Goal: Task Accomplishment & Management: Manage account settings

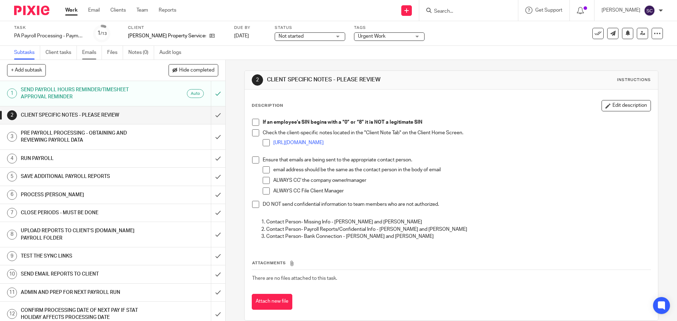
click at [89, 50] on link "Emails" at bounding box center [92, 53] width 20 height 14
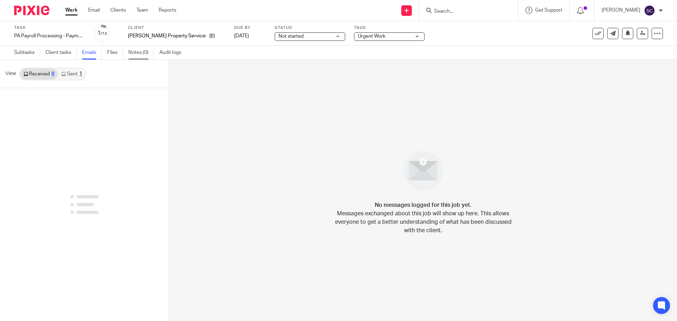
click at [134, 49] on link "Notes (0)" at bounding box center [141, 53] width 26 height 14
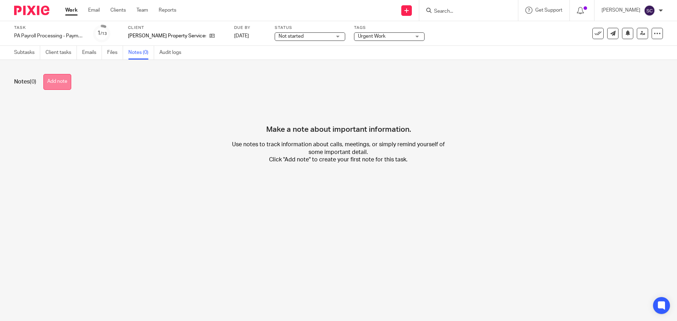
click at [60, 79] on button "Add note" at bounding box center [57, 82] width 28 height 16
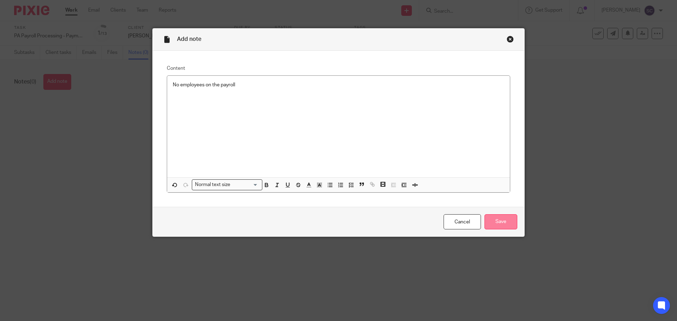
click at [502, 227] on input "Save" at bounding box center [500, 221] width 33 height 15
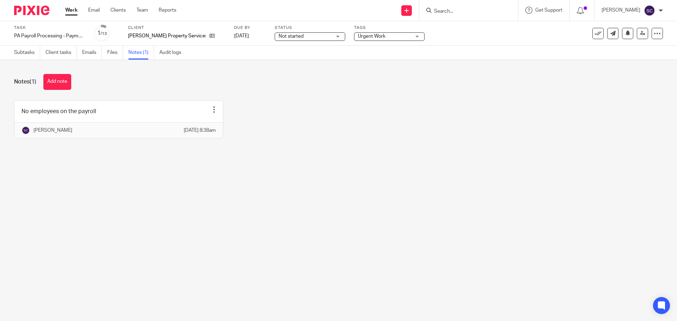
click at [67, 10] on link "Work" at bounding box center [71, 10] width 12 height 7
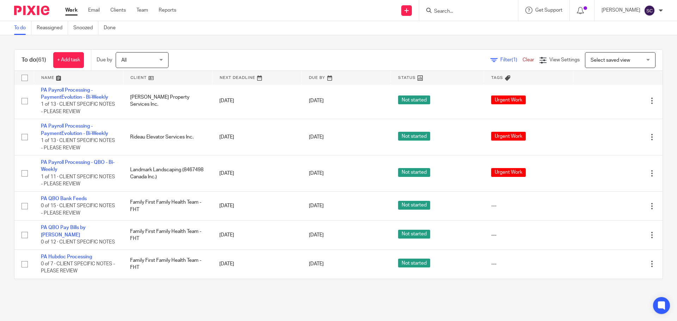
scroll to position [1768, 0]
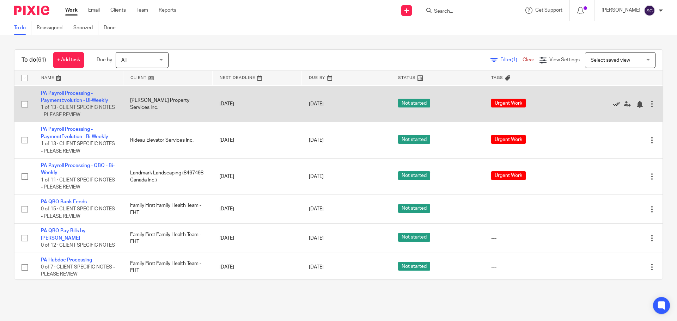
click at [613, 108] on icon at bounding box center [616, 104] width 7 height 7
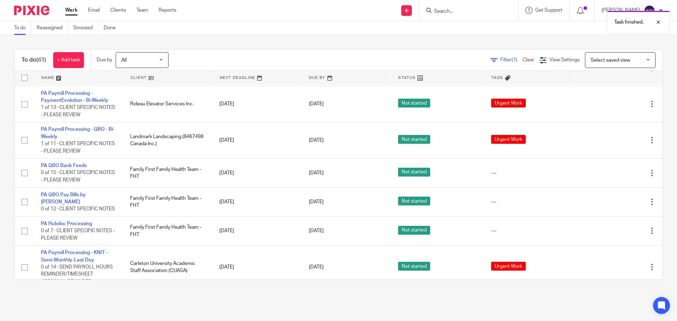
click at [613, 108] on icon at bounding box center [616, 104] width 7 height 7
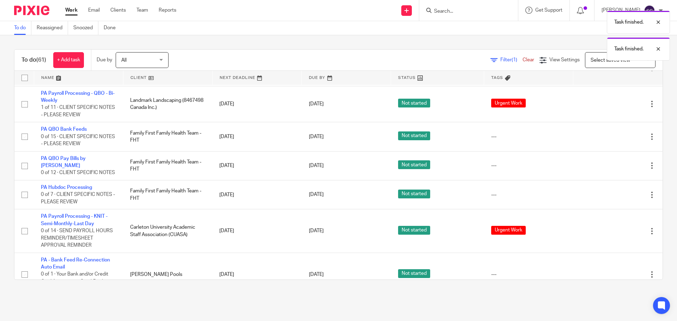
click at [613, 108] on icon at bounding box center [616, 104] width 7 height 7
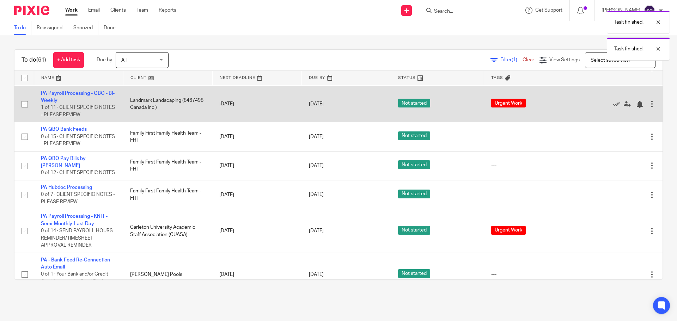
drag, startPoint x: 600, startPoint y: 149, endPoint x: 425, endPoint y: 138, distance: 174.9
click at [549, 122] on tr "PA Payroll Processing - QBO - Bi-Weekly 1 of 11 · CLIENT SPECIFIC NOTES - PLEAS…" at bounding box center [338, 104] width 648 height 36
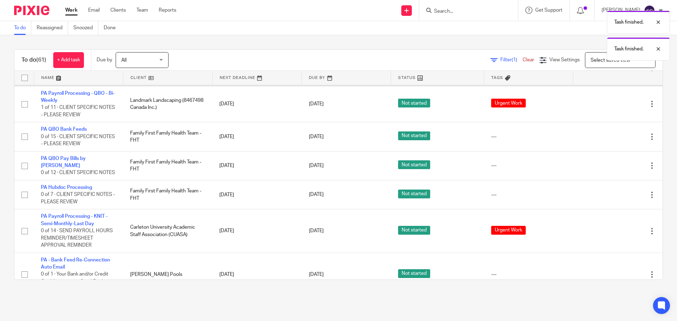
drag, startPoint x: 255, startPoint y: 123, endPoint x: 193, endPoint y: 126, distance: 61.4
click at [195, 86] on tr "PA QBO: Reconcile Bank, Credit Card and Clearing 0 of 11 · CLIENT SPECIFIC NOTE…" at bounding box center [338, 68] width 648 height 36
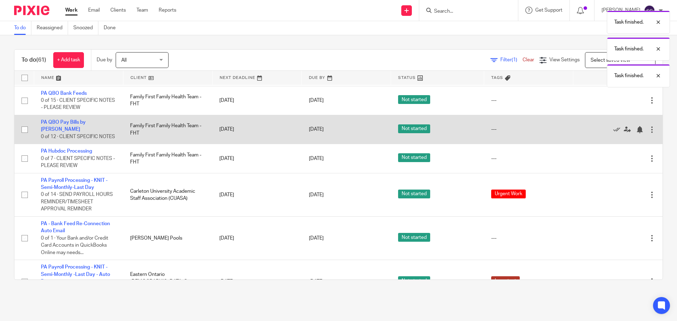
drag, startPoint x: 188, startPoint y: 130, endPoint x: 170, endPoint y: 182, distance: 55.8
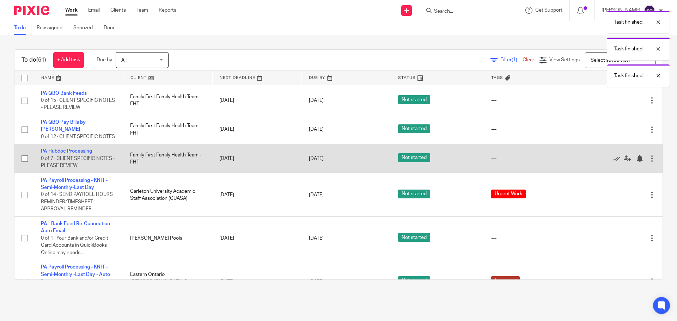
drag, startPoint x: 157, startPoint y: 192, endPoint x: 142, endPoint y: 191, distance: 15.2
click at [145, 173] on td "Family First Family Health Team - FHT" at bounding box center [167, 158] width 89 height 29
drag, startPoint x: 123, startPoint y: 193, endPoint x: 127, endPoint y: 215, distance: 22.9
click at [123, 173] on td "Family First Family Health Team - FHT" at bounding box center [167, 158] width 89 height 29
drag, startPoint x: 127, startPoint y: 215, endPoint x: 144, endPoint y: 201, distance: 22.0
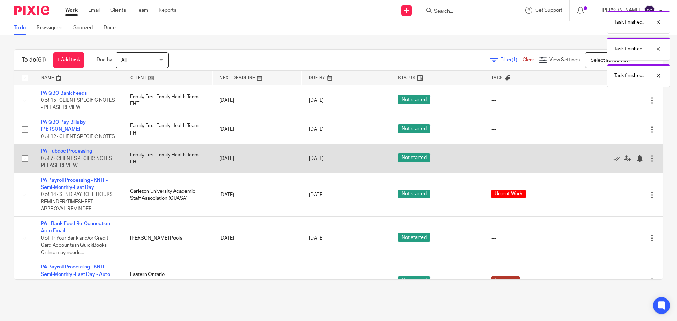
click at [134, 173] on td "Family First Family Health Team - FHT" at bounding box center [167, 158] width 89 height 29
click at [146, 173] on td "Family First Family Health Team - FHT" at bounding box center [167, 158] width 89 height 29
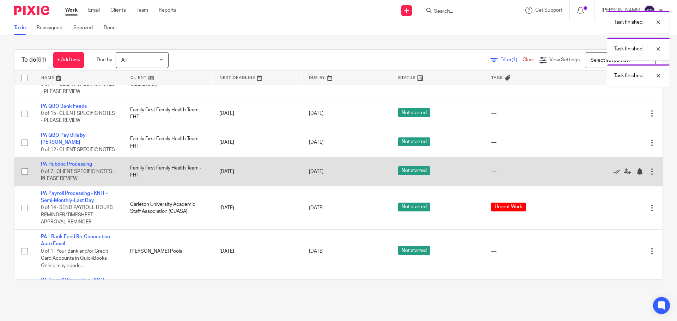
click at [146, 157] on td "Family First Family Health Team - FHT" at bounding box center [167, 142] width 89 height 29
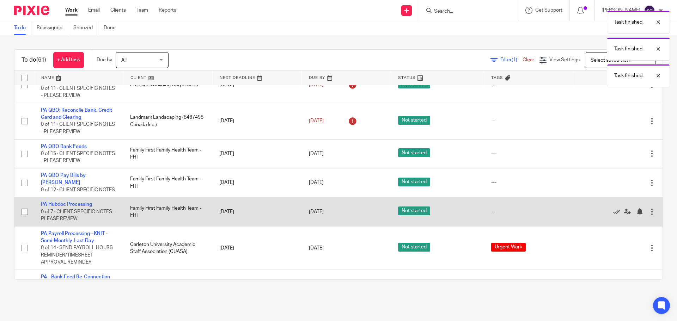
click at [146, 168] on td "Family First Family Health Team - FHT" at bounding box center [167, 153] width 89 height 29
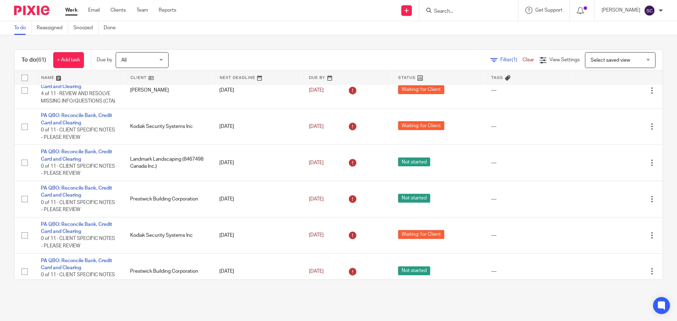
scroll to position [494, 0]
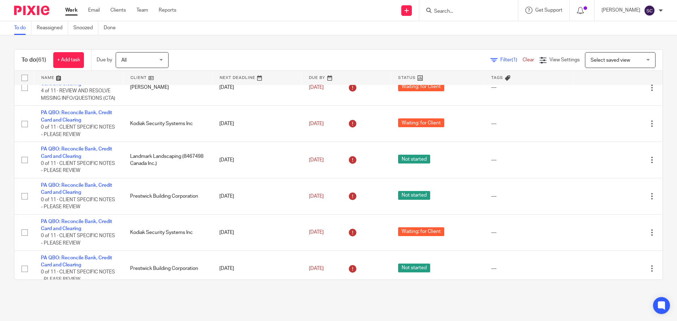
click at [601, 60] on span "Select saved view" at bounding box center [610, 60] width 39 height 5
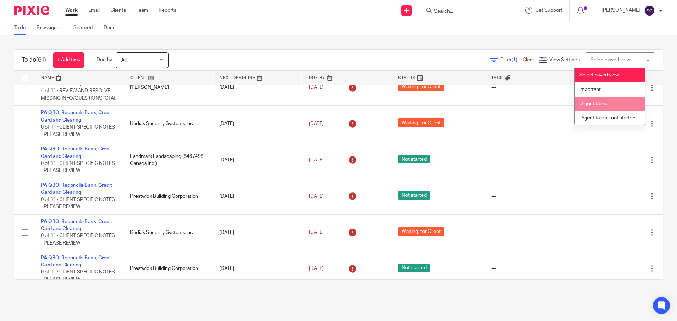
click at [603, 104] on span "Urgent tasks" at bounding box center [593, 103] width 28 height 5
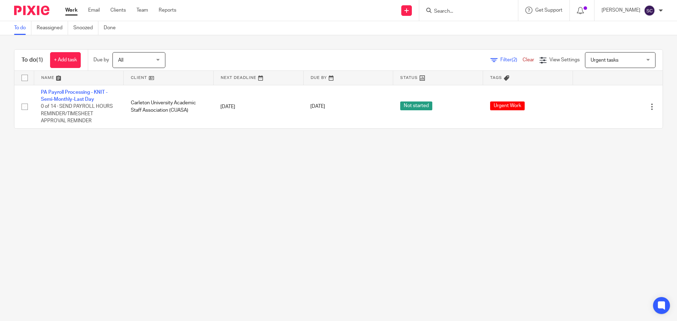
click at [639, 57] on div "Urgent tasks Urgent tasks" at bounding box center [620, 60] width 71 height 16
drag, startPoint x: 562, startPoint y: 210, endPoint x: 358, endPoint y: 130, distance: 219.7
click at [554, 212] on main "To do Reassigned Snoozed Done To do (1) + Add task Due by All All Today Tomorro…" at bounding box center [338, 160] width 677 height 321
click at [114, 9] on link "Clients" at bounding box center [118, 10] width 16 height 7
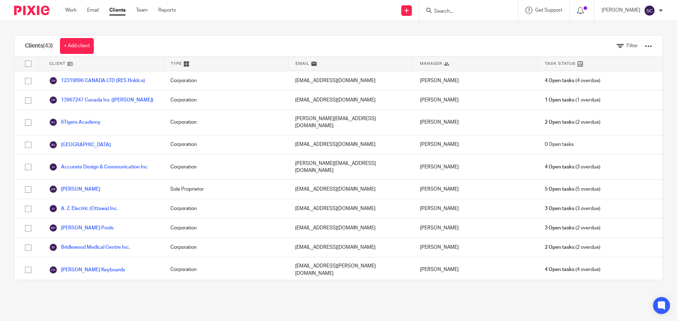
click at [462, 6] on form at bounding box center [470, 10] width 75 height 9
click at [452, 12] on input "Search" at bounding box center [464, 11] width 63 height 6
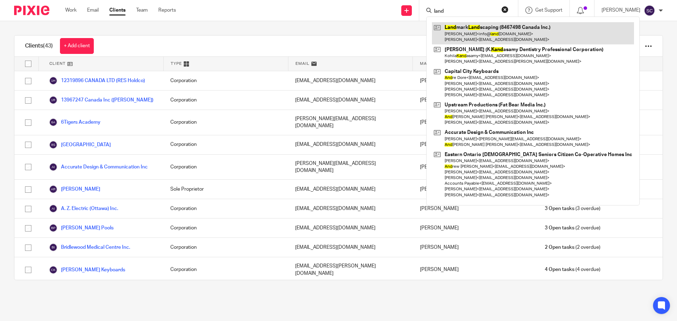
type input "land"
click at [454, 25] on link at bounding box center [533, 33] width 202 height 22
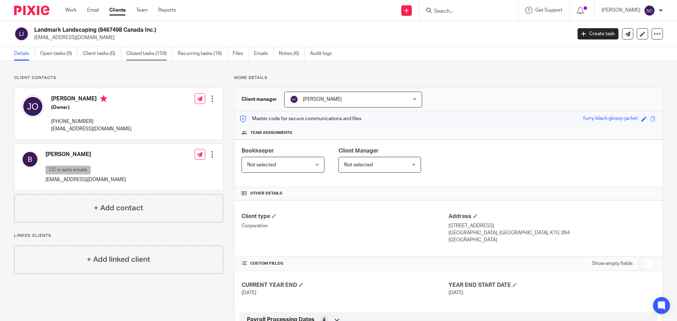
click at [156, 53] on link "Closed tasks (159)" at bounding box center [149, 54] width 46 height 14
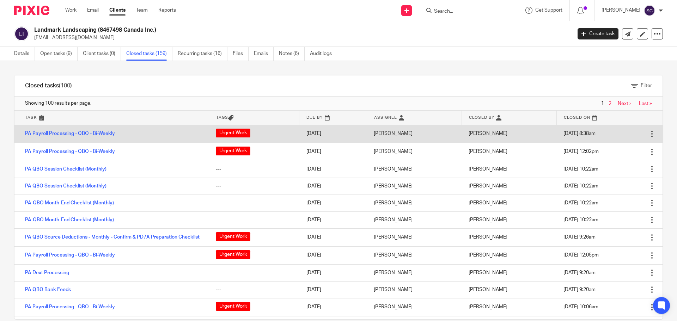
click at [645, 139] on td "Open Delete" at bounding box center [654, 134] width 18 height 18
click at [648, 135] on div at bounding box center [651, 133] width 7 height 7
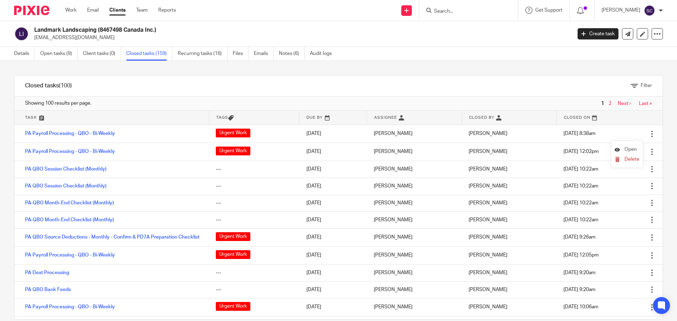
click at [625, 147] on span "Open" at bounding box center [630, 149] width 12 height 5
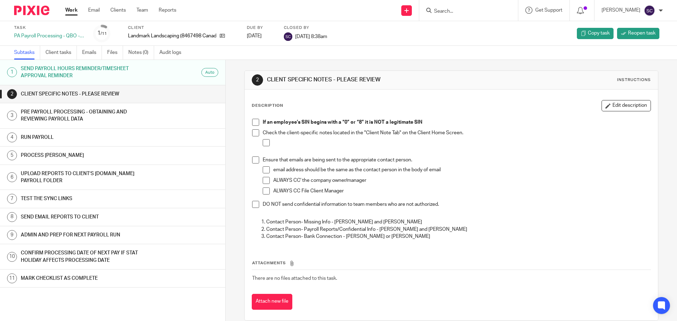
click at [72, 12] on link "Work" at bounding box center [71, 10] width 12 height 7
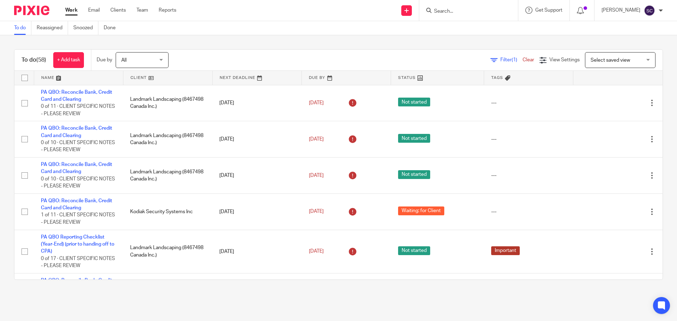
click at [607, 56] on span "Select saved view" at bounding box center [616, 60] width 51 height 15
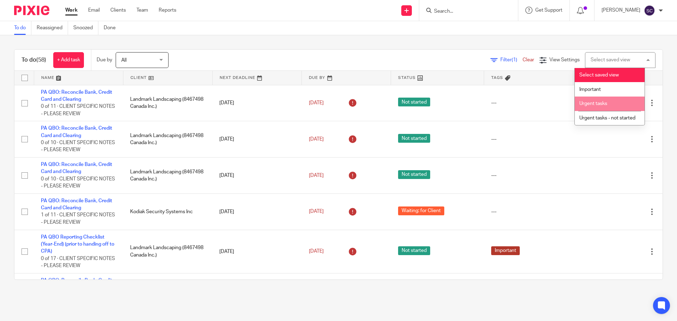
click at [597, 100] on li "Urgent tasks" at bounding box center [610, 104] width 70 height 14
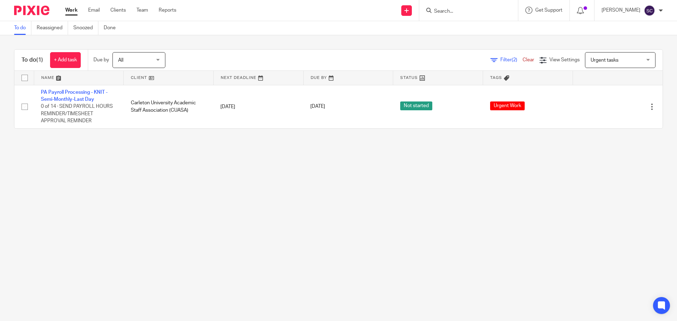
click at [450, 10] on input "Search" at bounding box center [464, 11] width 63 height 6
type input "lan"
click at [449, 34] on link at bounding box center [492, 33] width 120 height 22
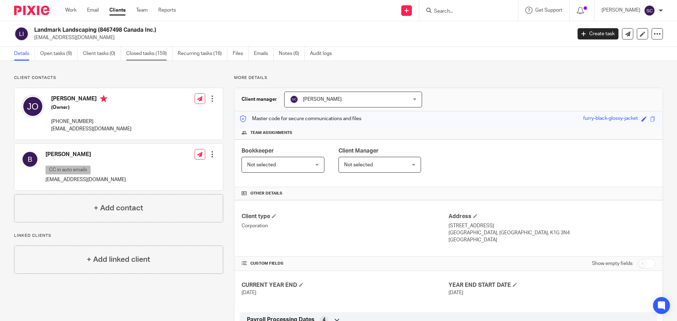
click at [148, 54] on link "Closed tasks (159)" at bounding box center [149, 54] width 46 height 14
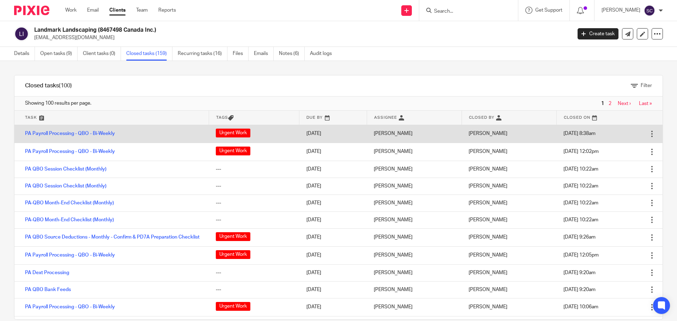
click at [648, 134] on div at bounding box center [651, 133] width 7 height 7
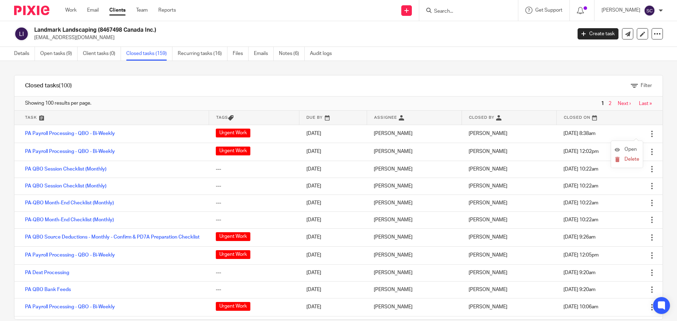
click at [633, 147] on li "Open" at bounding box center [627, 150] width 25 height 11
click at [629, 151] on span "Open" at bounding box center [630, 149] width 12 height 5
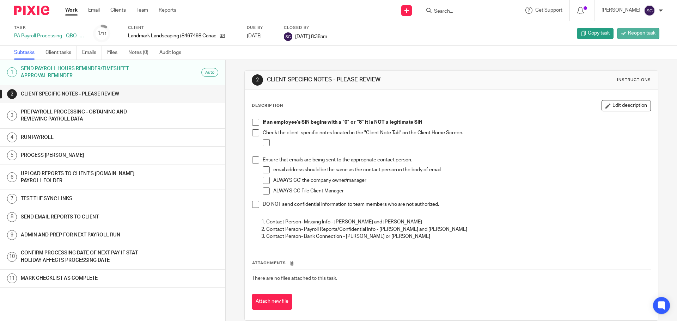
click at [631, 32] on span "Reopen task" at bounding box center [642, 33] width 28 height 7
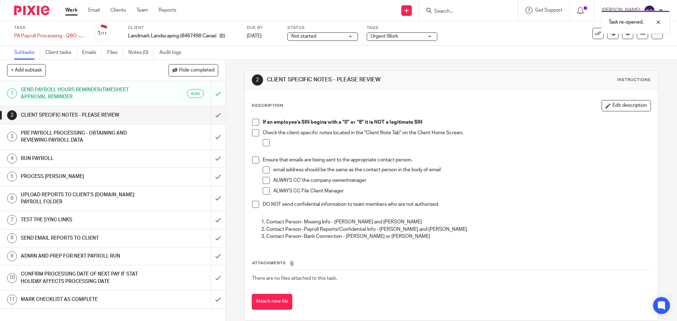
click at [71, 13] on link "Work" at bounding box center [71, 10] width 12 height 7
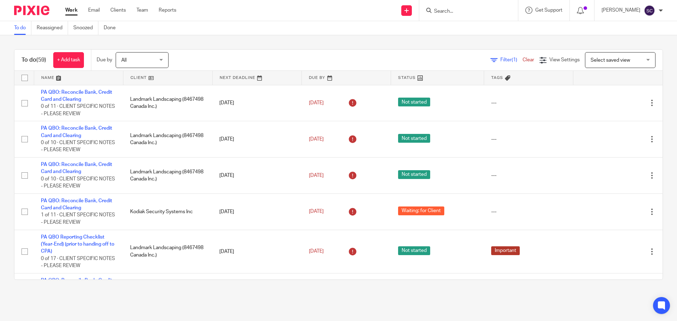
click at [607, 60] on span "Select saved view" at bounding box center [610, 60] width 39 height 5
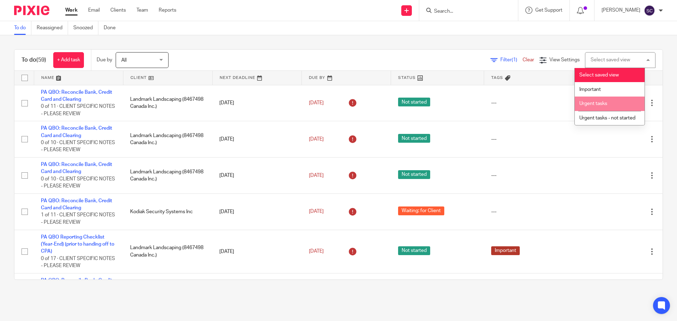
click at [609, 102] on li "Urgent tasks" at bounding box center [610, 104] width 70 height 14
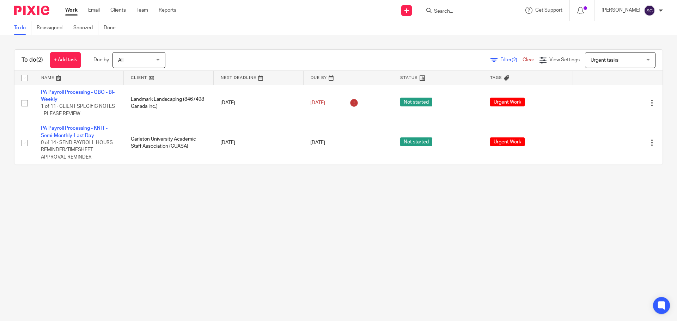
click at [443, 12] on input "Search" at bounding box center [464, 11] width 63 height 6
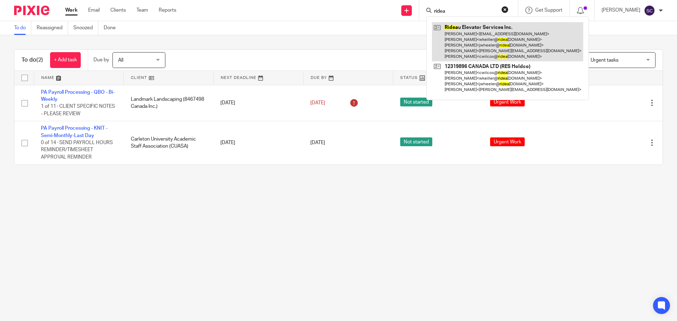
type input "ridea"
click at [479, 28] on link at bounding box center [507, 41] width 151 height 39
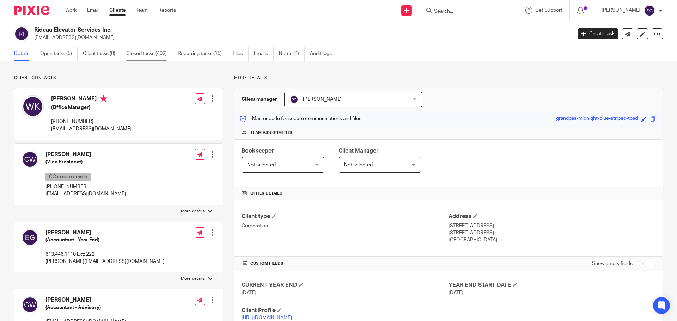
click at [140, 53] on link "Closed tasks (402)" at bounding box center [149, 54] width 46 height 14
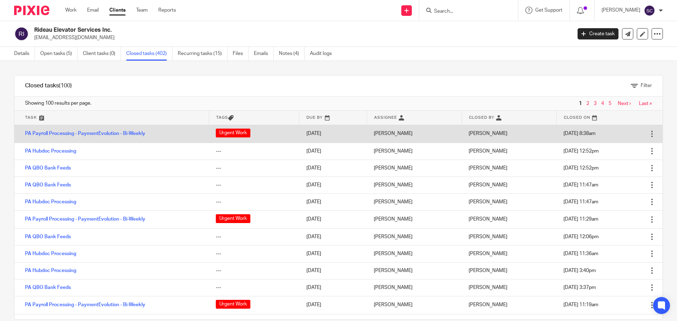
click at [648, 137] on div at bounding box center [651, 133] width 7 height 7
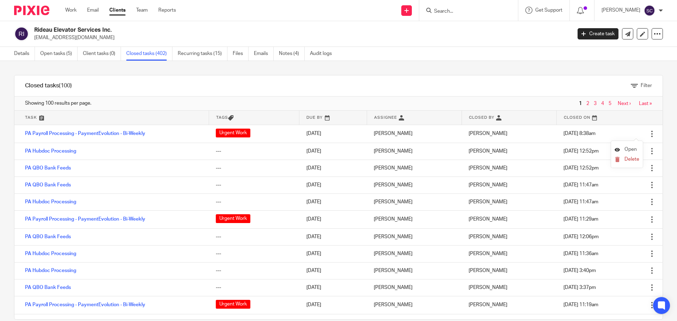
click at [626, 149] on span "Open" at bounding box center [630, 149] width 12 height 5
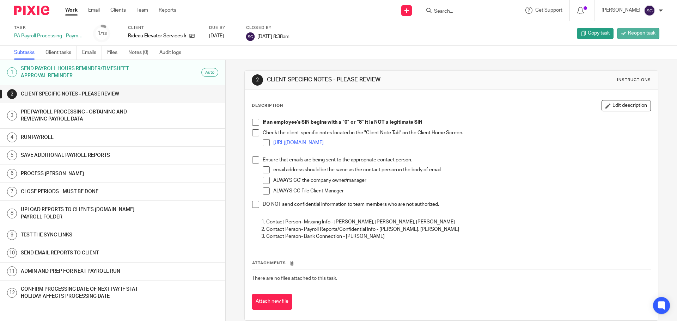
click at [632, 31] on span "Reopen task" at bounding box center [642, 33] width 28 height 7
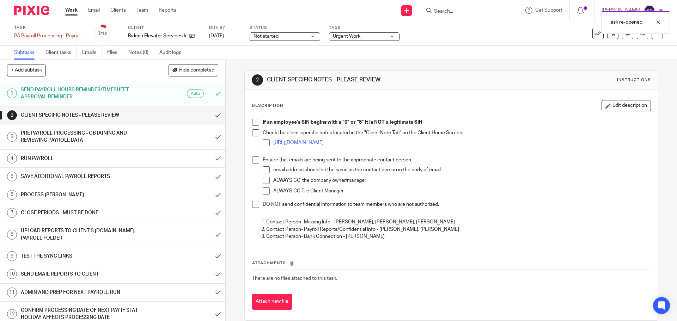
click at [72, 10] on link "Work" at bounding box center [71, 10] width 12 height 7
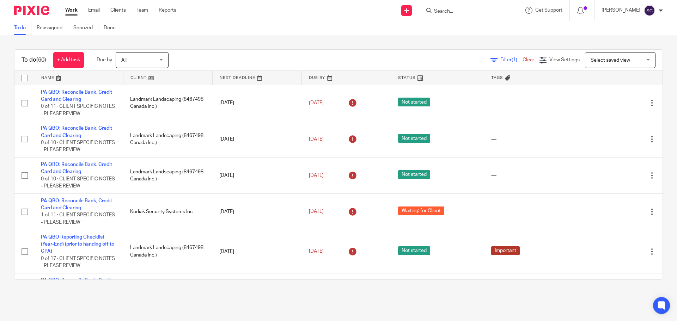
click at [591, 57] on span "Select saved view" at bounding box center [616, 60] width 51 height 15
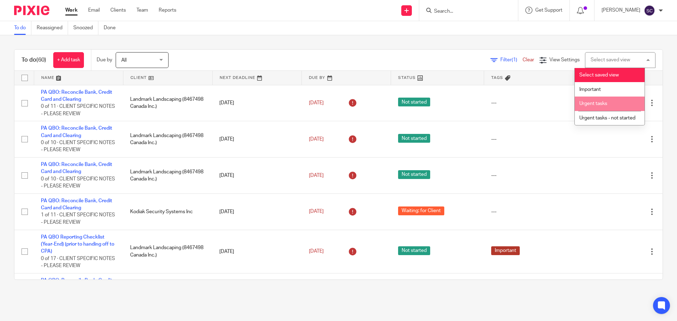
click at [587, 102] on span "Urgent tasks" at bounding box center [593, 103] width 28 height 5
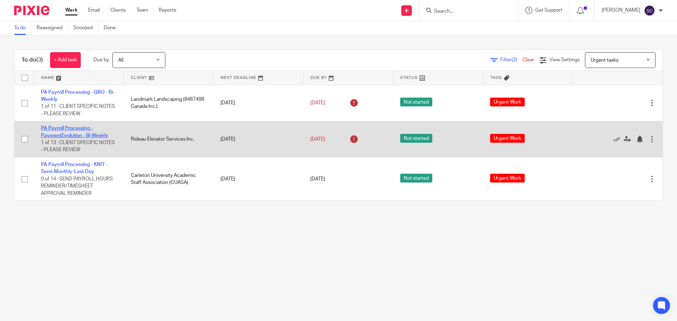
click at [64, 128] on link "PA Payroll Processing - PaymentEvolution - Bi-Weekly" at bounding box center [74, 132] width 67 height 12
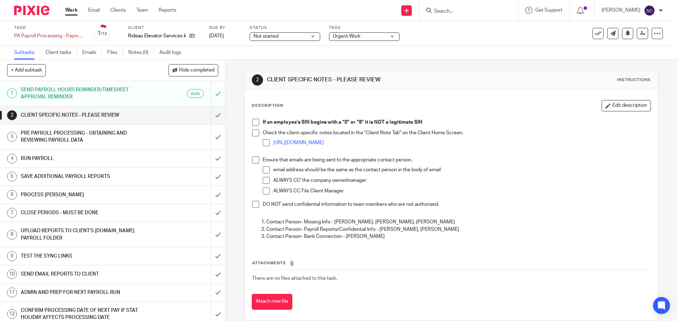
click at [406, 307] on div "Attach new file" at bounding box center [451, 302] width 399 height 16
